Goal: Task Accomplishment & Management: Use online tool/utility

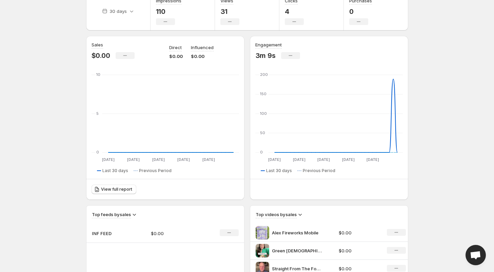
scroll to position [169, 0]
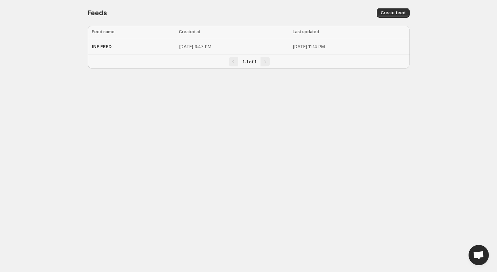
click at [106, 45] on span "INF FEED" at bounding box center [102, 46] width 20 height 5
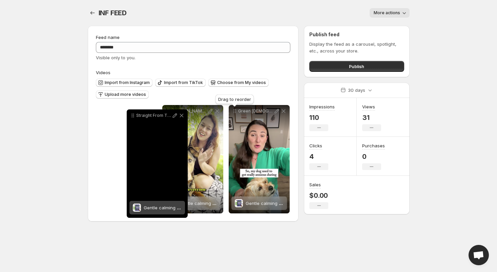
drag, startPoint x: 235, startPoint y: 111, endPoint x: 122, endPoint y: 115, distance: 112.9
click at [129, 115] on icon at bounding box center [132, 115] width 7 height 7
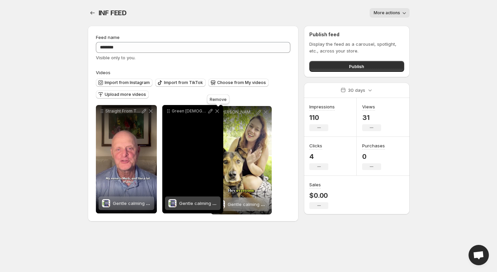
drag, startPoint x: 169, startPoint y: 111, endPoint x: 217, endPoint y: 112, distance: 48.1
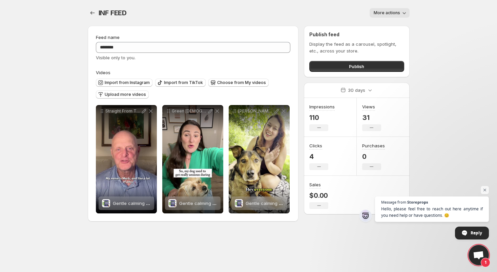
click at [477, 256] on span "Open chat" at bounding box center [478, 255] width 11 height 9
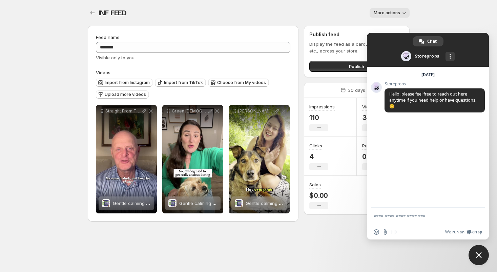
click at [477, 256] on span "Close chat" at bounding box center [479, 255] width 6 height 6
